Goal: Find specific page/section: Find specific page/section

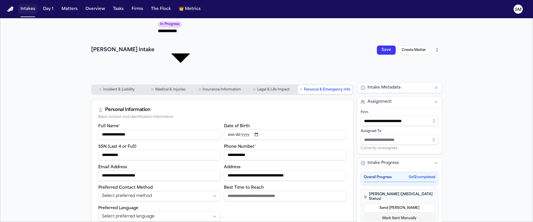
click at [30, 11] on button "Intakes" at bounding box center [27, 9] width 19 height 10
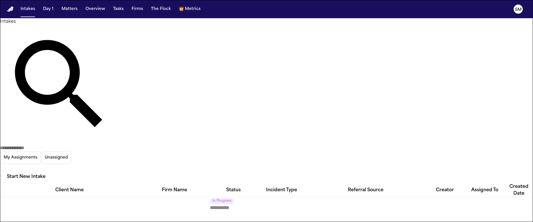
click at [46, 145] on input "text" at bounding box center [23, 148] width 46 height 7
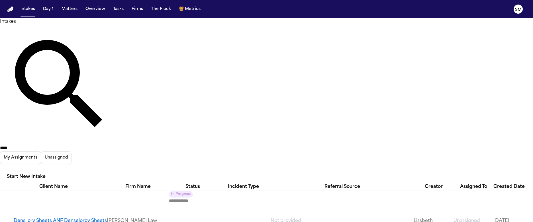
type input "****"
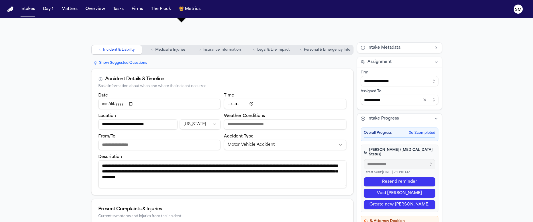
scroll to position [42, 0]
